Goal: Task Accomplishment & Management: Complete application form

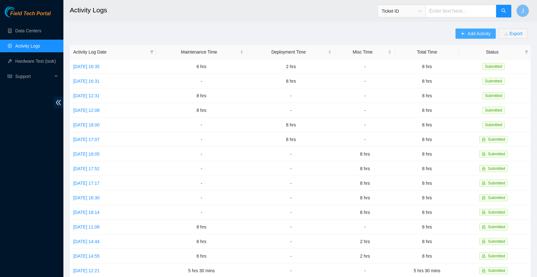
click at [469, 35] on span "Add Activity" at bounding box center [478, 33] width 23 height 7
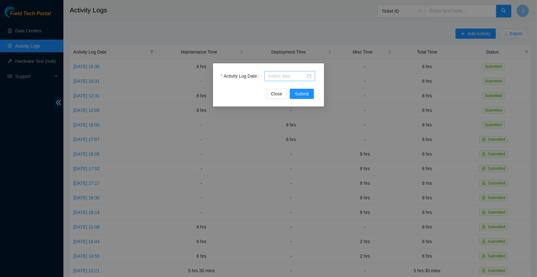
click at [309, 75] on div at bounding box center [289, 76] width 43 height 7
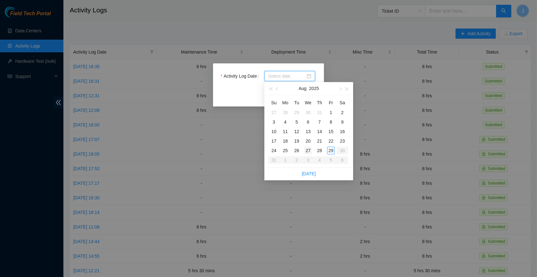
type input "2025-08-13"
click at [310, 172] on link "Today" at bounding box center [309, 173] width 14 height 5
type input "2025-08-29"
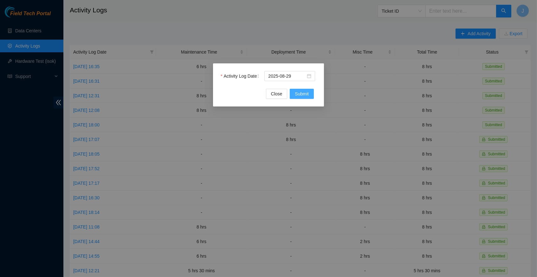
click at [301, 97] on span "Submit" at bounding box center [302, 93] width 14 height 7
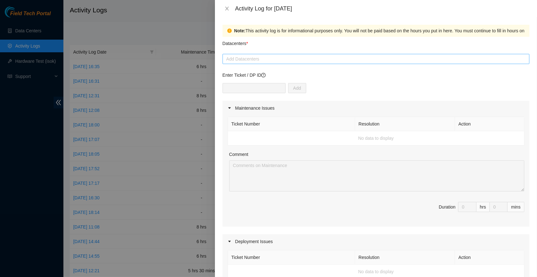
click at [289, 60] on div at bounding box center [376, 59] width 304 height 8
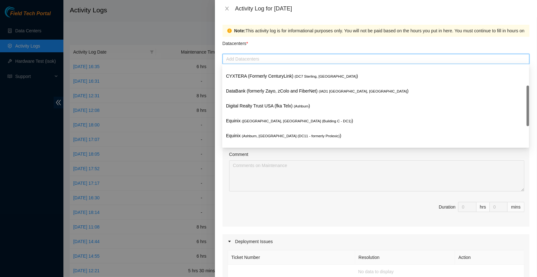
scroll to position [38, 0]
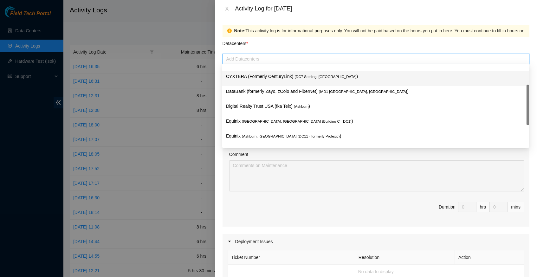
click at [294, 80] on p "CYXTERA (Formerly CenturyLink) ( DC7 Sterling, VA )" at bounding box center [375, 76] width 299 height 7
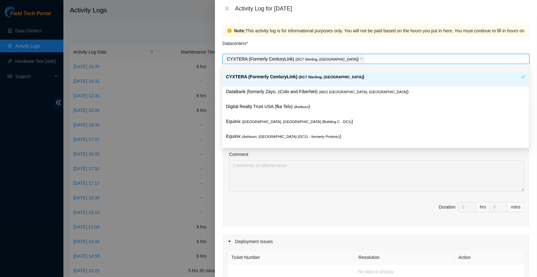
click at [310, 42] on div "Datacenters *" at bounding box center [375, 45] width 307 height 17
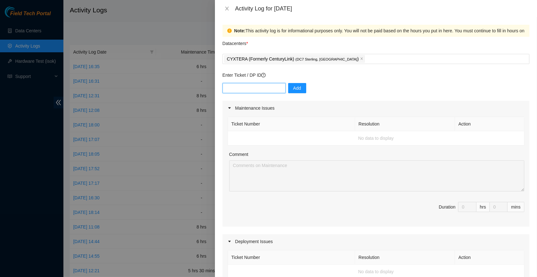
click at [237, 86] on input "text" at bounding box center [253, 88] width 63 height 10
paste input "B-V-5MV29E8"
type input "B-V-5MV29E8"
click at [298, 88] on span "Add" at bounding box center [297, 88] width 8 height 7
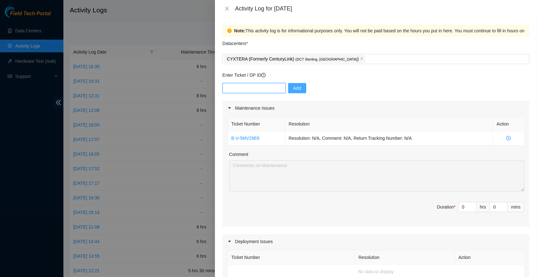
click at [246, 87] on input "text" at bounding box center [253, 88] width 63 height 10
paste input "B-V-5QWVRJO"
type input "B-V-5QWVRJO"
click at [300, 87] on span "Add" at bounding box center [297, 88] width 8 height 7
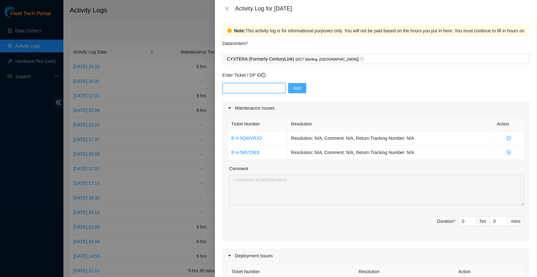
click at [248, 90] on input "text" at bounding box center [253, 88] width 63 height 10
paste input "B-V-5R2LHJG"
type input "B-V-5R2LHJG"
click at [296, 85] on span "Add" at bounding box center [297, 88] width 8 height 7
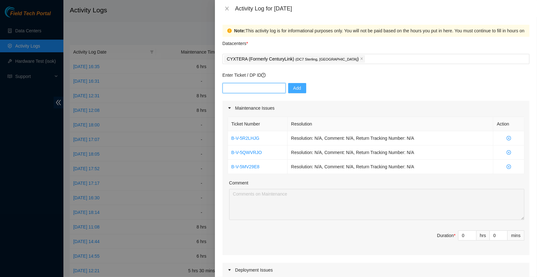
click at [244, 87] on input "text" at bounding box center [253, 88] width 63 height 10
paste input "B-V-5O5SBFN"
type input "B-V-5O5SBFN"
click at [296, 88] on span "Add" at bounding box center [297, 88] width 8 height 7
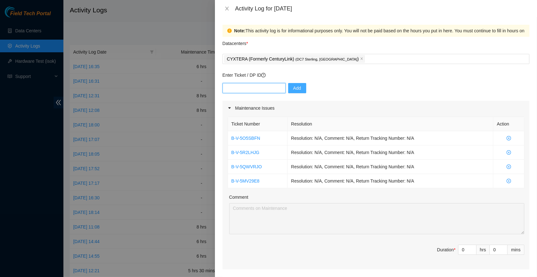
click at [250, 87] on input "text" at bounding box center [253, 88] width 63 height 10
paste input "B-V-5QVRCZD"
type input "B-V-5QVRCZD"
click at [298, 86] on span "Add" at bounding box center [297, 88] width 8 height 7
click at [253, 89] on input "text" at bounding box center [253, 88] width 63 height 10
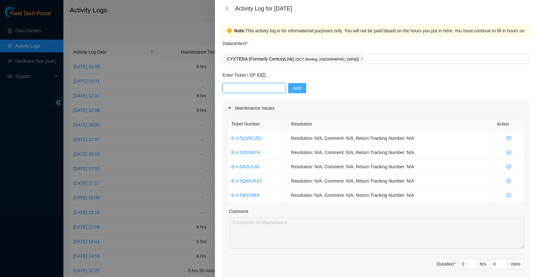
paste input "B-V-5MTAAYW"
type input "B-V-5MTAAYW"
click at [296, 85] on span "Add" at bounding box center [297, 88] width 8 height 7
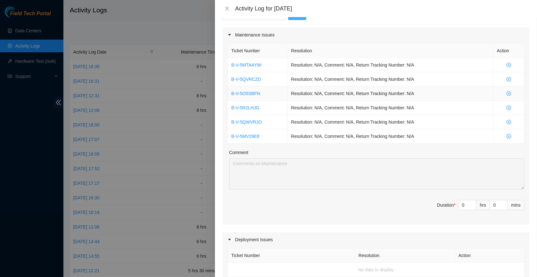
scroll to position [74, 0]
type input "1"
click at [473, 202] on icon "up" at bounding box center [473, 203] width 2 height 2
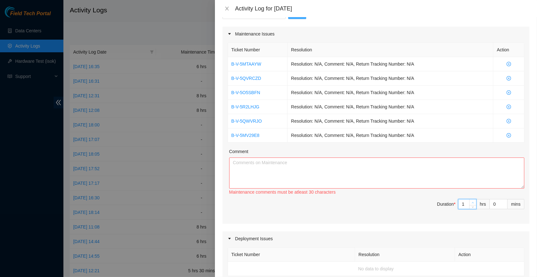
type input "2"
click at [473, 202] on icon "up" at bounding box center [473, 203] width 2 height 2
type input "3"
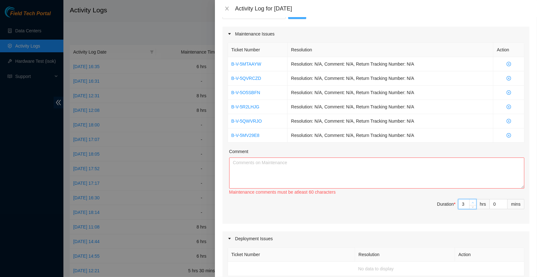
click at [473, 202] on icon "up" at bounding box center [473, 203] width 2 height 2
type input "5"
click at [473, 202] on icon "up" at bounding box center [473, 203] width 2 height 2
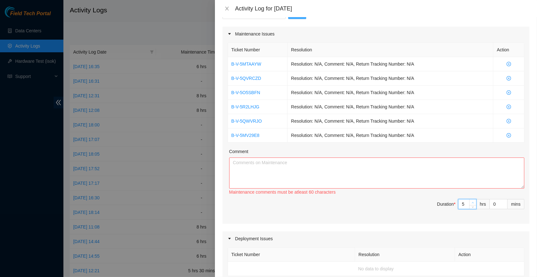
click at [473, 202] on icon "up" at bounding box center [473, 203] width 2 height 2
type input "6"
click at [473, 202] on icon "up" at bounding box center [473, 203] width 2 height 2
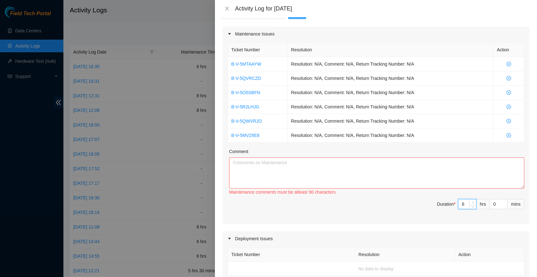
type input "8"
click at [397, 170] on textarea "Comment" at bounding box center [376, 173] width 295 height 31
paste textarea "B-V-5MV29E8Resolution: Rebooted, Reseated components, Comment: verify rack and …"
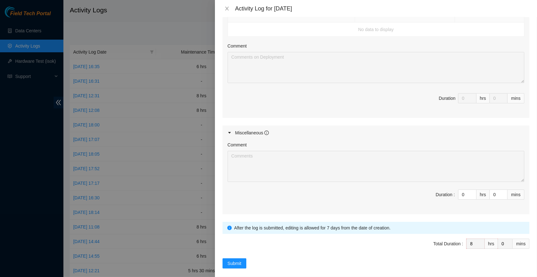
scroll to position [313, 0]
type textarea "B-V-5MV29E8Resolution: Rebooted, Reseated components, Comment: verify rack and …"
click at [237, 260] on span "Submit" at bounding box center [235, 263] width 14 height 7
